Goal: Task Accomplishment & Management: Complete application form

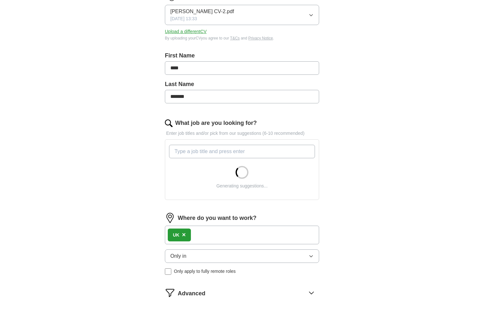
scroll to position [112, 0]
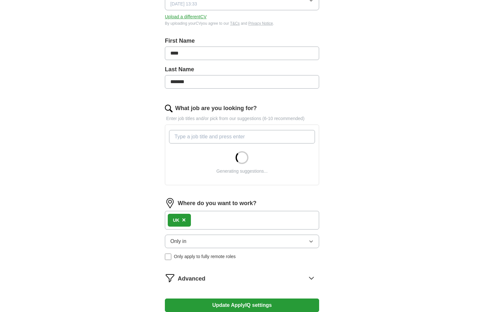
click at [208, 215] on div "UK ×" at bounding box center [242, 220] width 154 height 19
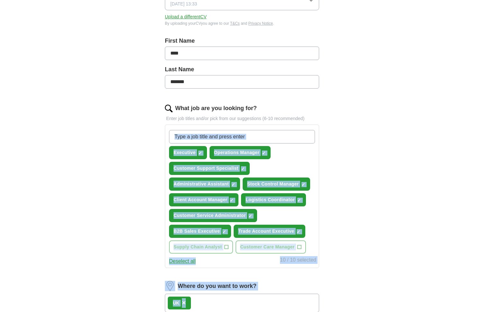
click at [187, 220] on form "Select a CV Brad Tyrrell CV-2.pdf 13/10/2025, 13:33 Upload a different CV By up…" at bounding box center [242, 197] width 154 height 443
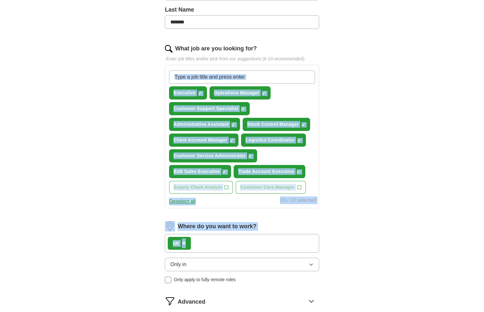
click at [185, 245] on span "×" at bounding box center [184, 243] width 4 height 7
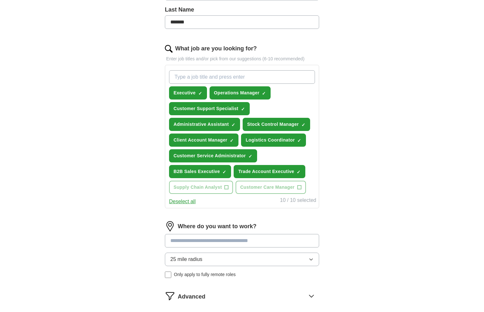
click at [189, 245] on input at bounding box center [242, 240] width 154 height 13
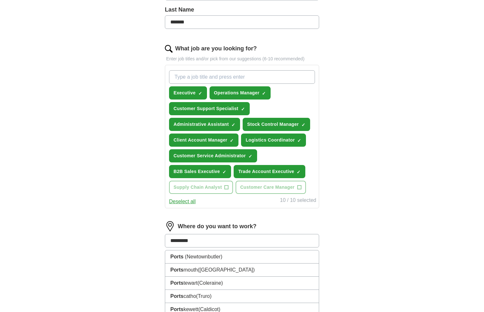
type input "**********"
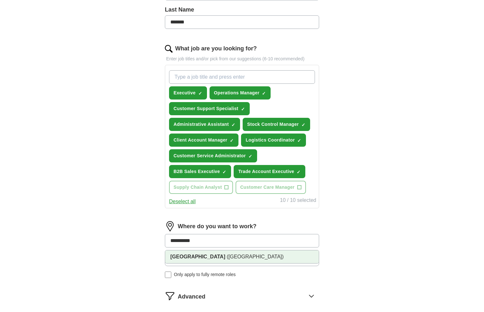
click at [198, 260] on li "Portsmouth (Hampshire)" at bounding box center [242, 257] width 154 height 13
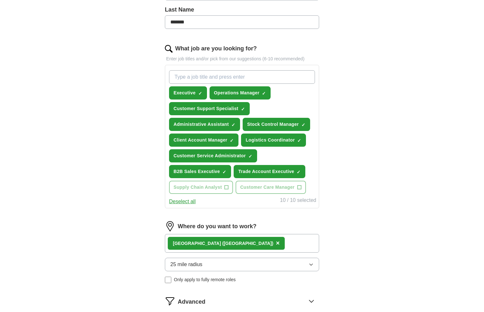
click at [254, 246] on div "Portsmouth (Hampshire) ×" at bounding box center [242, 243] width 154 height 19
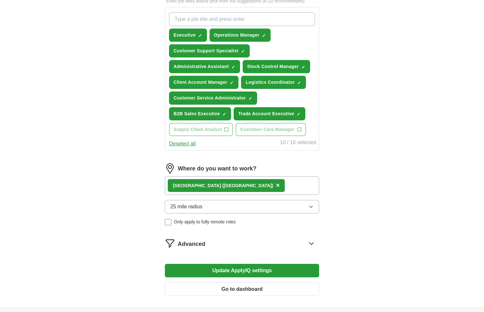
scroll to position [233, 0]
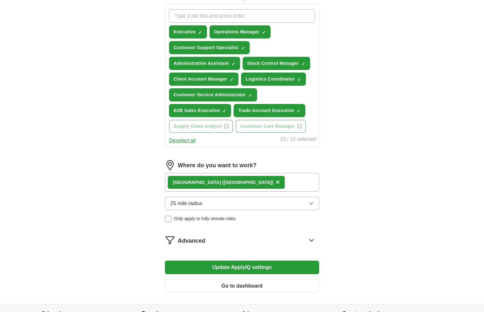
click at [215, 268] on button "Update ApplyIQ settings" at bounding box center [242, 267] width 154 height 13
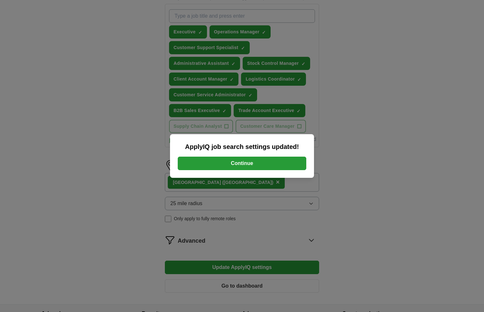
click at [267, 164] on button "Continue" at bounding box center [242, 163] width 129 height 13
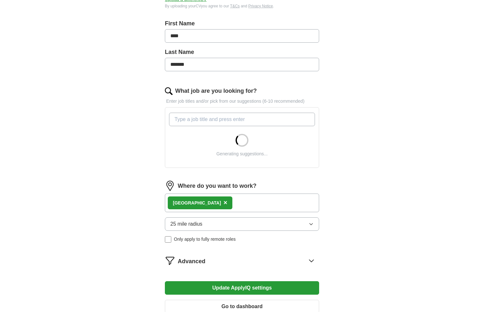
scroll to position [136, 0]
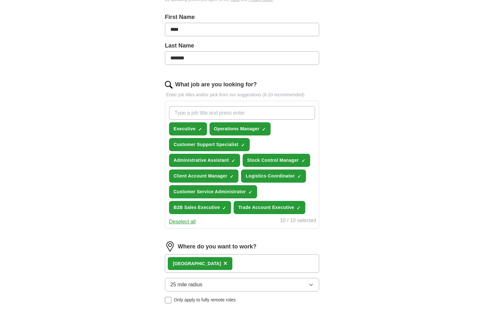
click at [0, 0] on span "×" at bounding box center [0, 0] width 0 height 0
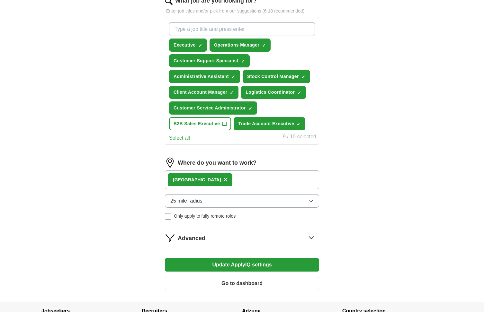
scroll to position [227, 0]
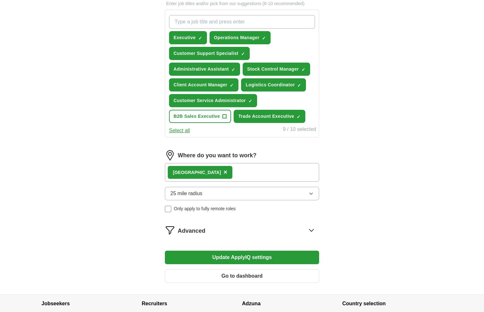
click at [255, 257] on button "Update ApplyIQ settings" at bounding box center [242, 257] width 154 height 13
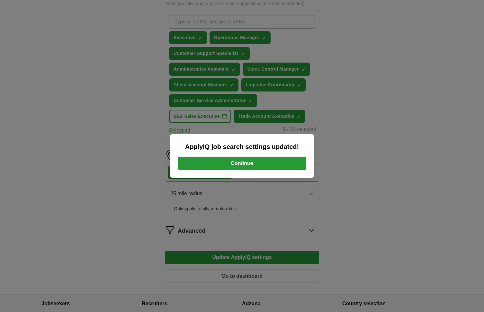
click at [257, 167] on button "Continue" at bounding box center [242, 163] width 129 height 13
